Goal: Task Accomplishment & Management: Manage account settings

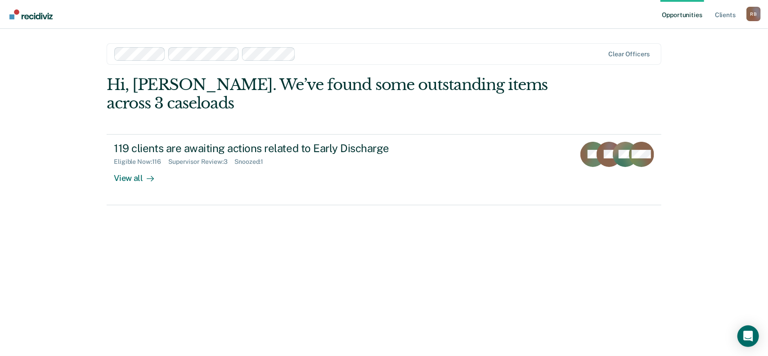
click at [32, 110] on div "Opportunities Client s [PERSON_NAME] [PERSON_NAME] Profile How it works Log Out…" at bounding box center [384, 178] width 768 height 356
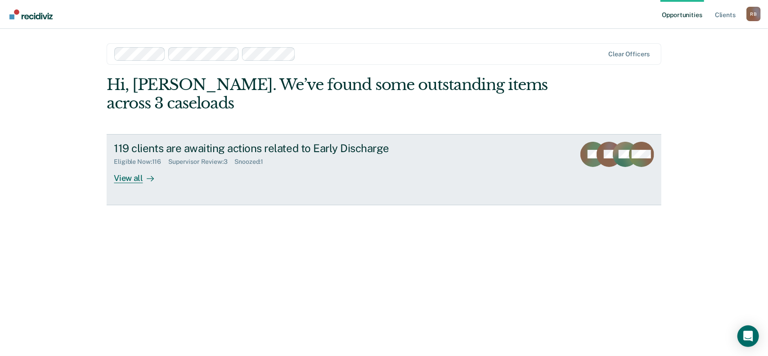
click at [205, 164] on div "Supervisor Review : 3" at bounding box center [201, 162] width 66 height 8
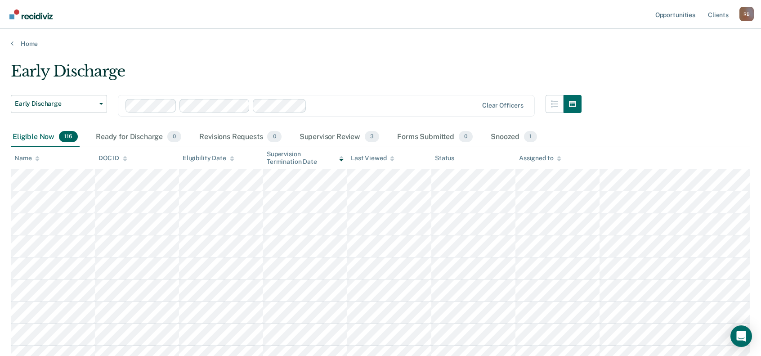
scroll to position [45, 0]
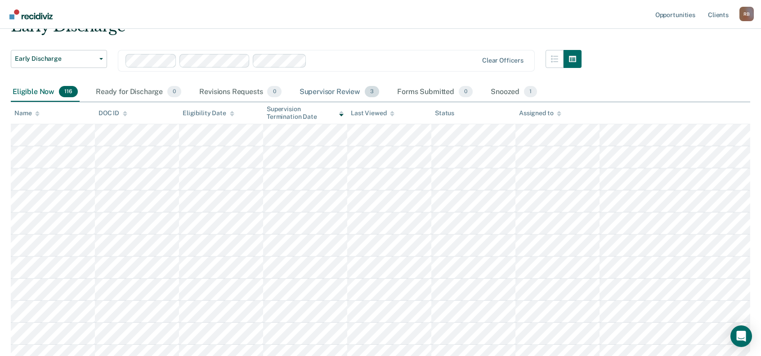
click at [309, 97] on div "Supervisor Review 3" at bounding box center [340, 92] width 84 height 20
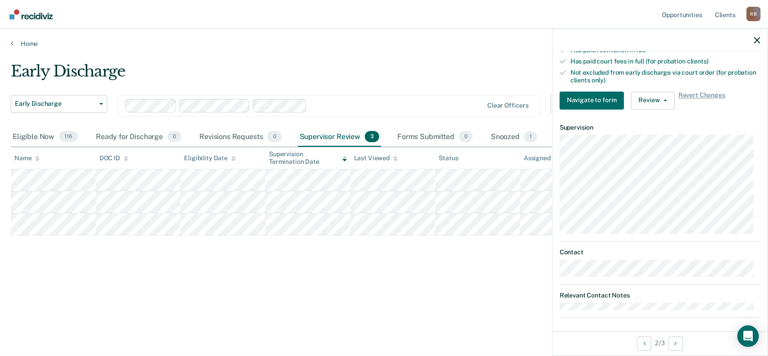
scroll to position [84, 0]
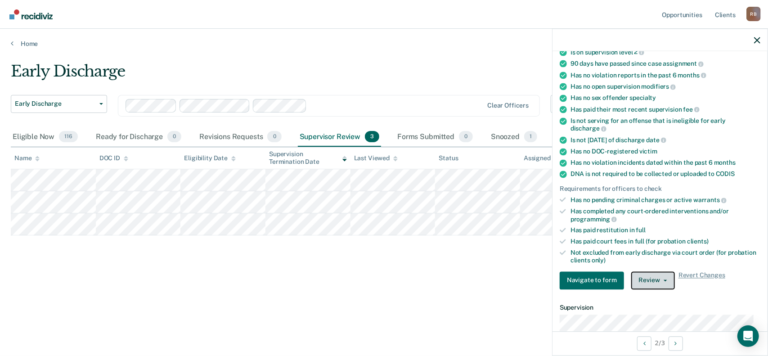
click at [646, 278] on button "Review" at bounding box center [653, 280] width 44 height 18
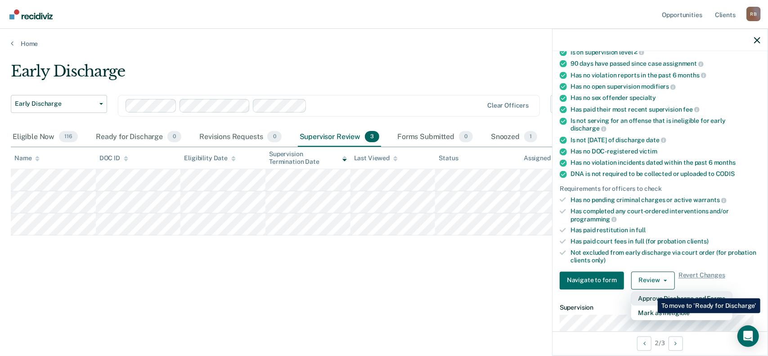
click at [651, 292] on button "Approve Discharge and Forms" at bounding box center [681, 298] width 101 height 14
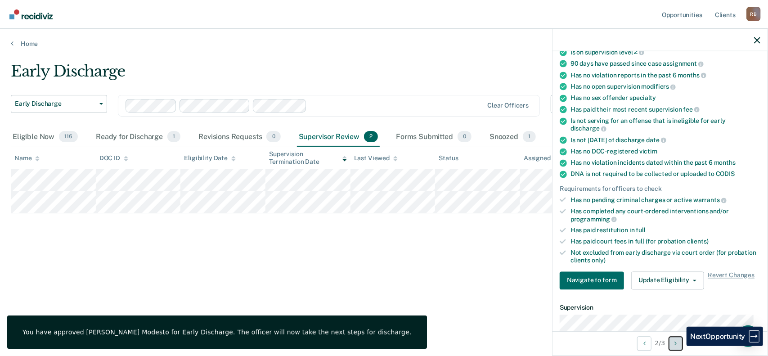
click at [680, 346] on button "Next Opportunity" at bounding box center [676, 343] width 14 height 14
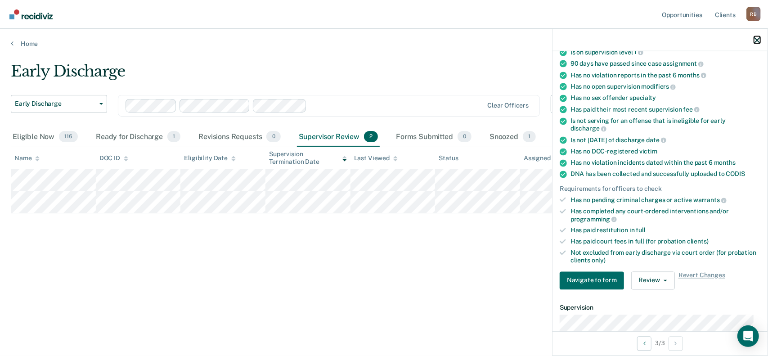
click at [760, 39] on icon "button" at bounding box center [757, 40] width 6 height 6
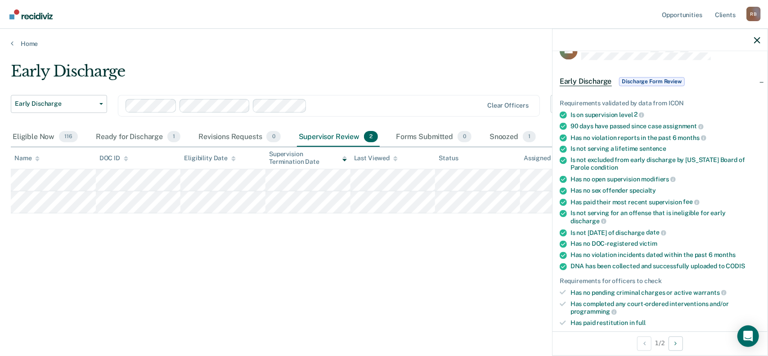
scroll to position [90, 0]
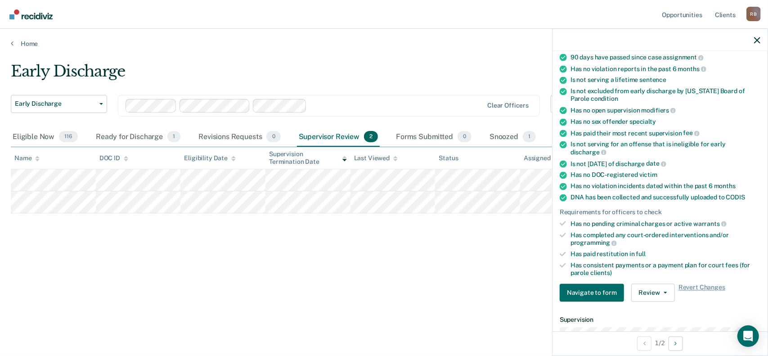
click at [395, 270] on div "Early Discharge Early Discharge Early Discharge Clear officers Eligible Now 116…" at bounding box center [384, 175] width 747 height 226
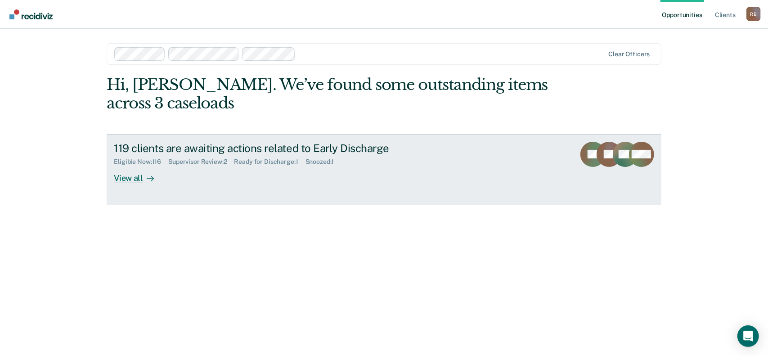
click at [194, 162] on div "Supervisor Review : 2" at bounding box center [201, 162] width 66 height 8
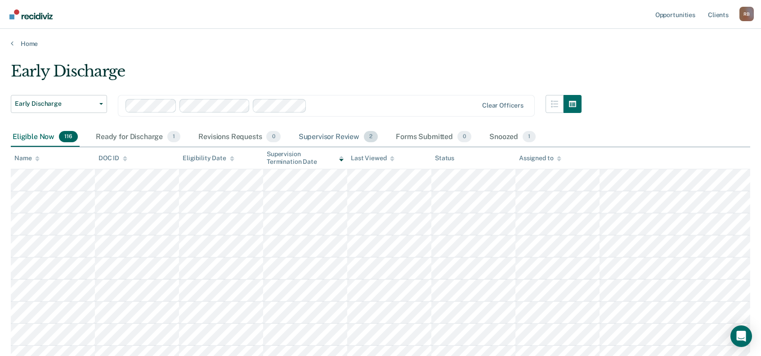
click at [326, 138] on div "Supervisor Review 2" at bounding box center [338, 137] width 83 height 20
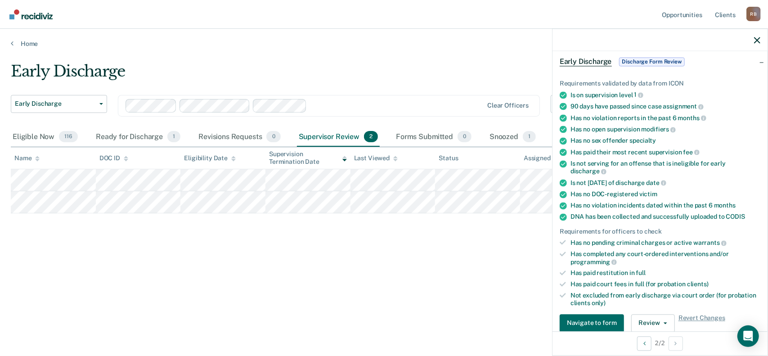
scroll to position [225, 0]
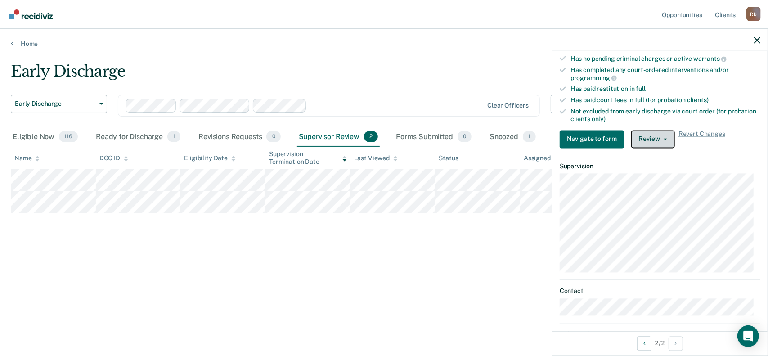
click at [662, 138] on button "Review" at bounding box center [653, 139] width 44 height 18
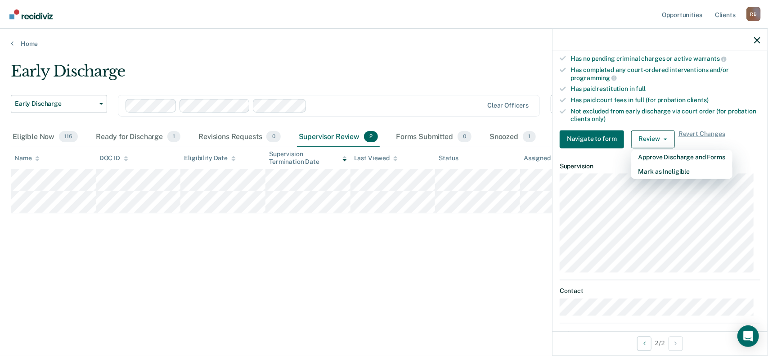
click at [373, 291] on div "Early Discharge Early Discharge Early Discharge Clear officers Eligible Now 116…" at bounding box center [384, 189] width 747 height 255
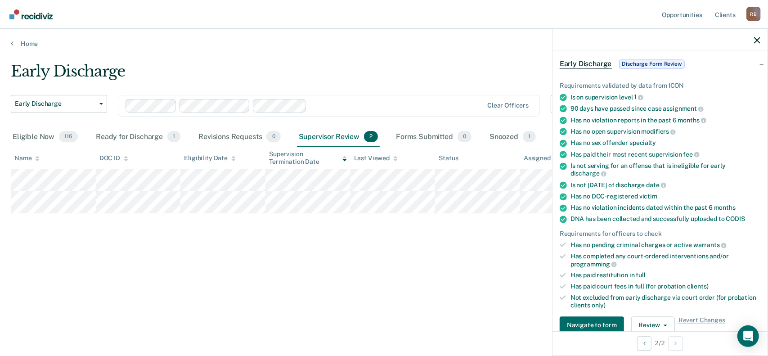
scroll to position [0, 0]
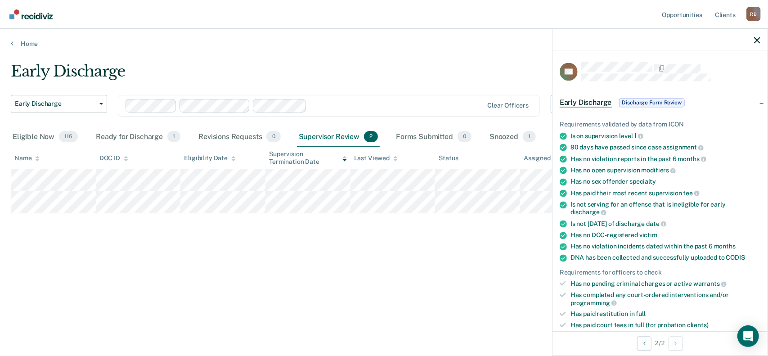
drag, startPoint x: 559, startPoint y: 276, endPoint x: 1246, endPoint y: -15, distance: 746.8
click at [768, 0] on html "Looks like you’re using Internet Explorer 11. For faster loading and a better e…" at bounding box center [384, 178] width 768 height 356
